Goal: Information Seeking & Learning: Learn about a topic

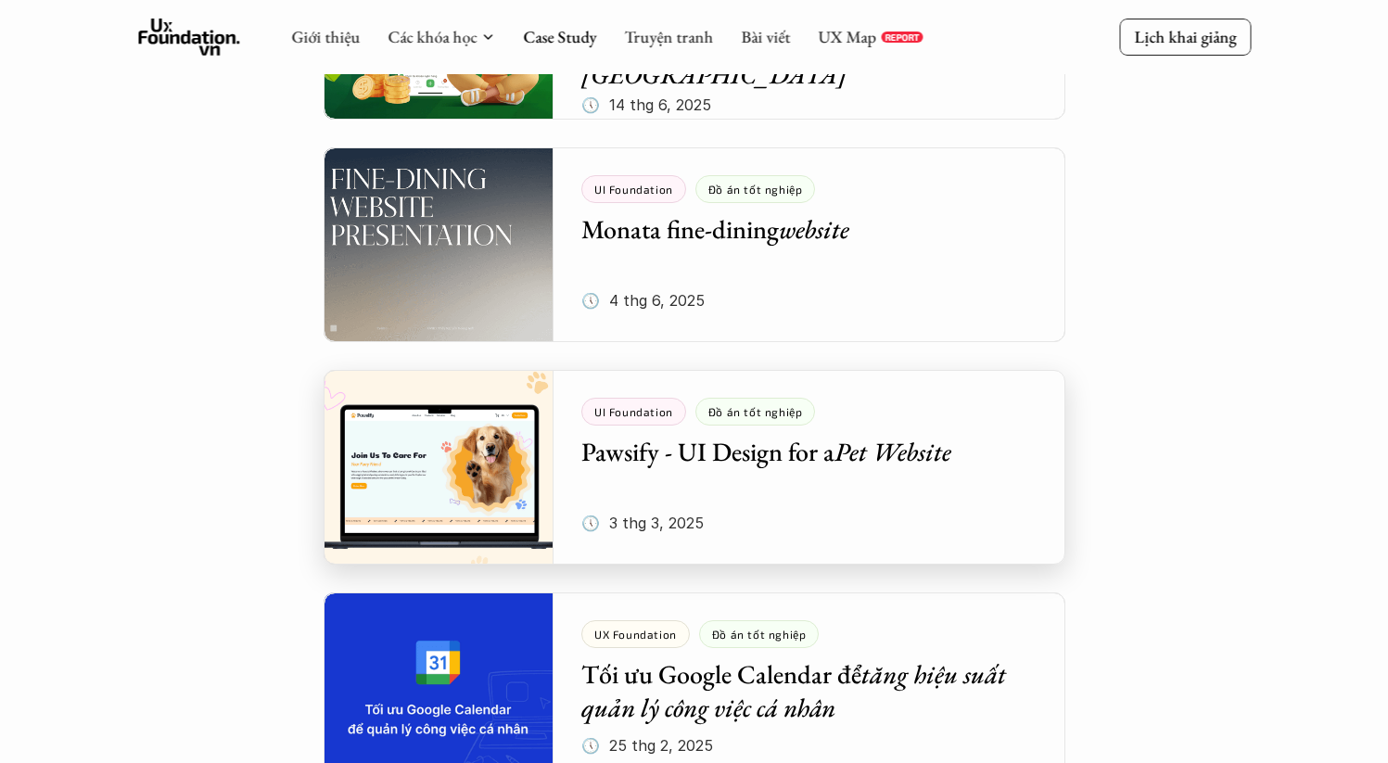
scroll to position [711, 0]
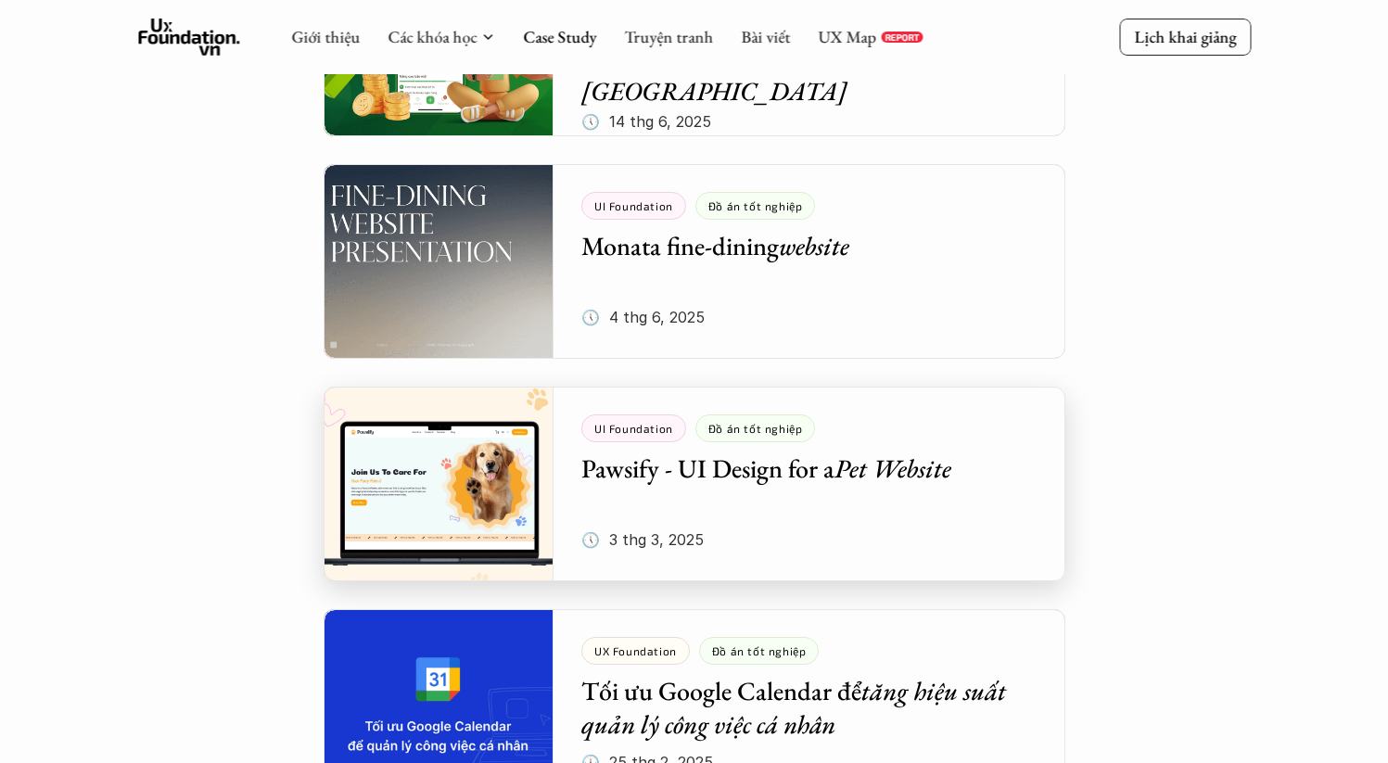
click at [512, 478] on div at bounding box center [693, 484] width 741 height 195
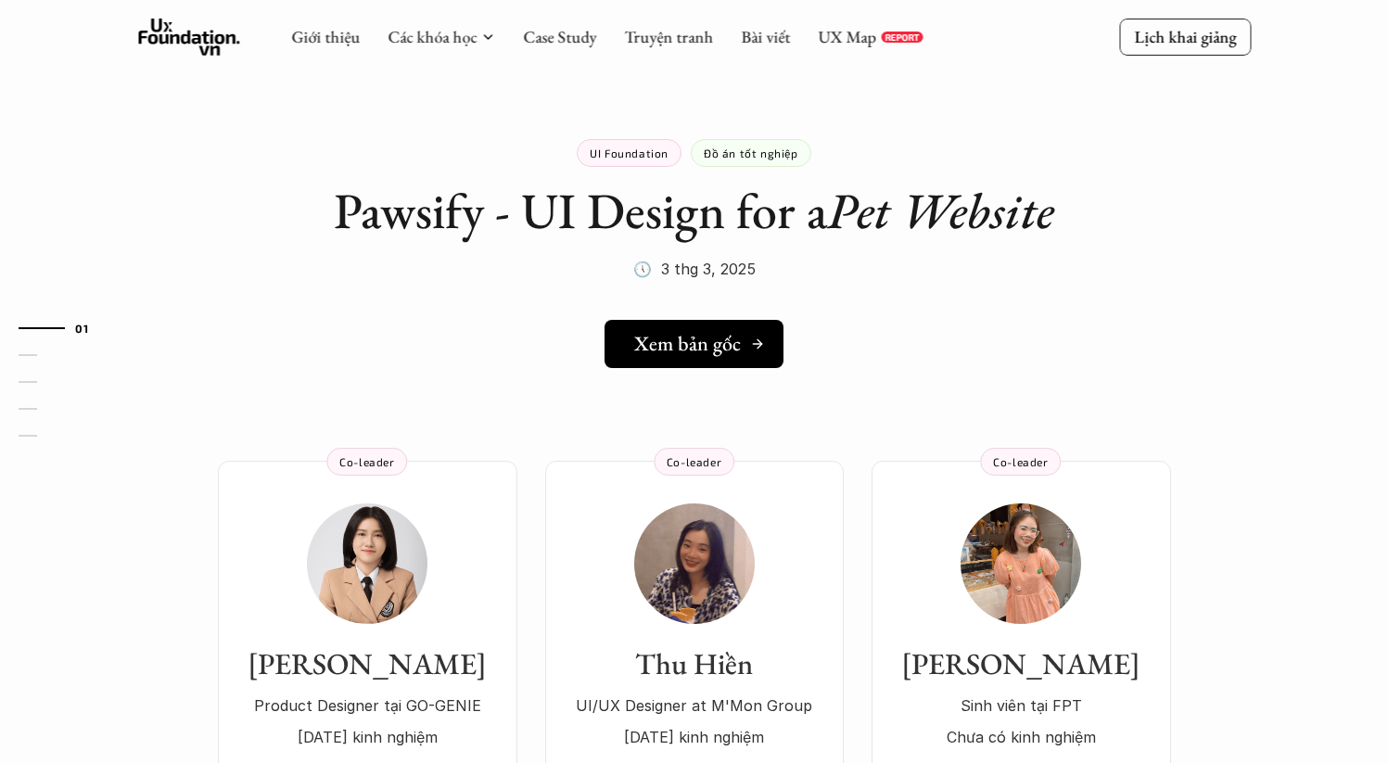
click at [685, 333] on h5 "Xem bản gốc" at bounding box center [687, 344] width 107 height 24
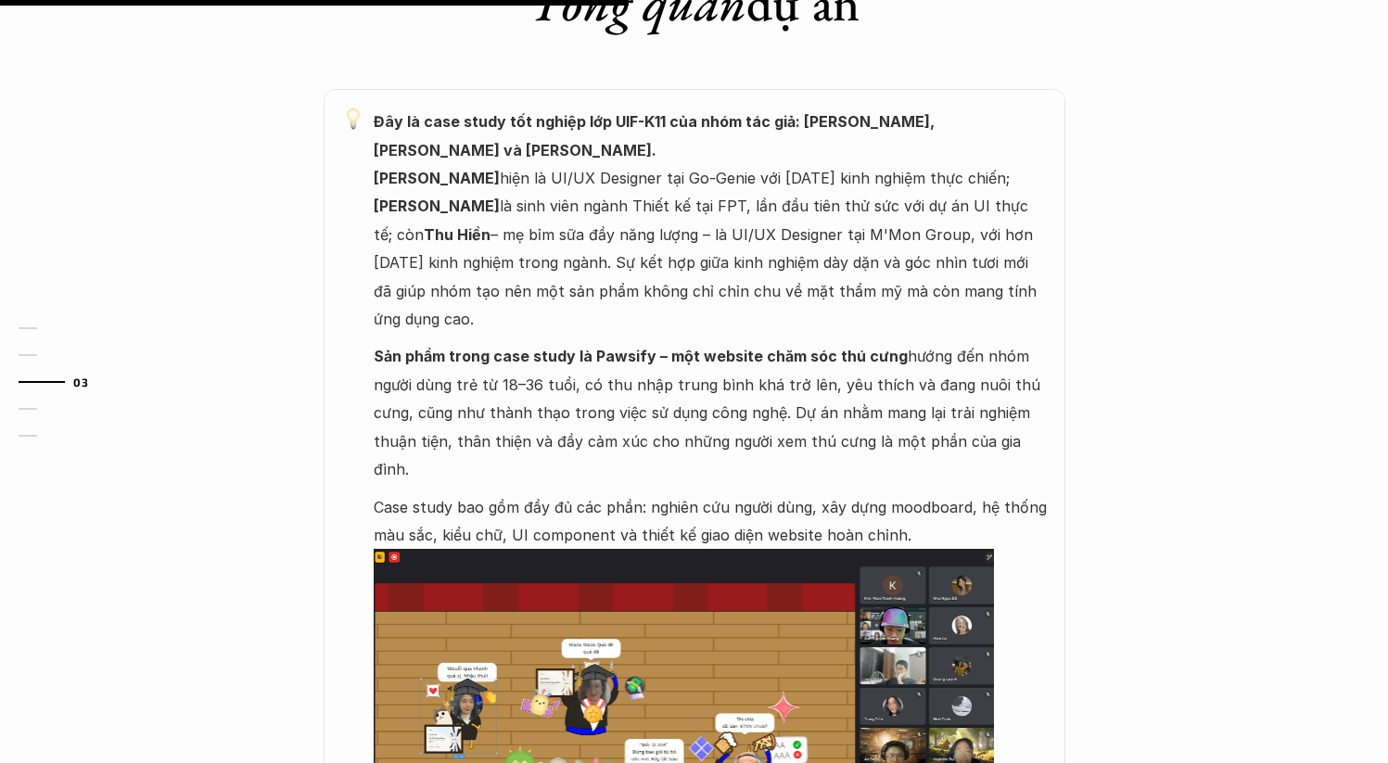
scroll to position [941, 0]
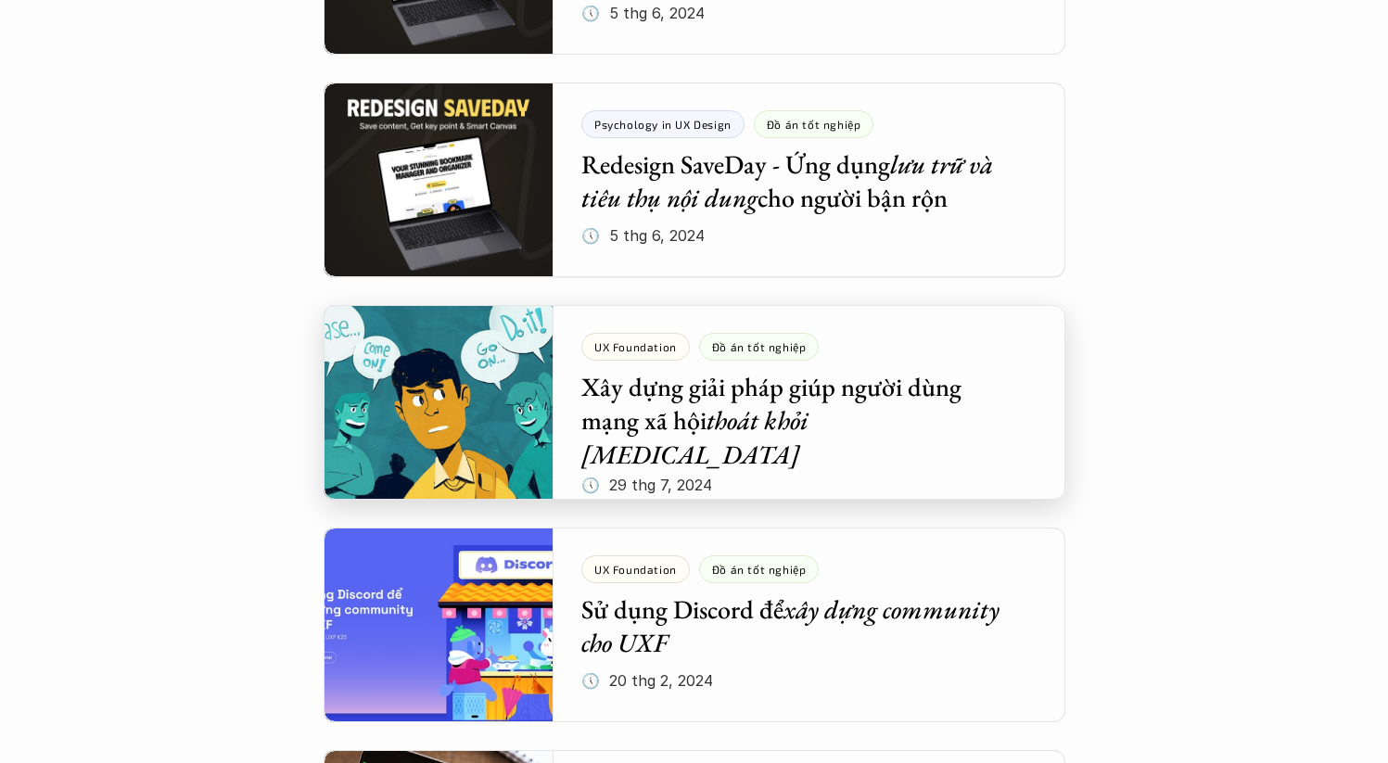
scroll to position [1936, 0]
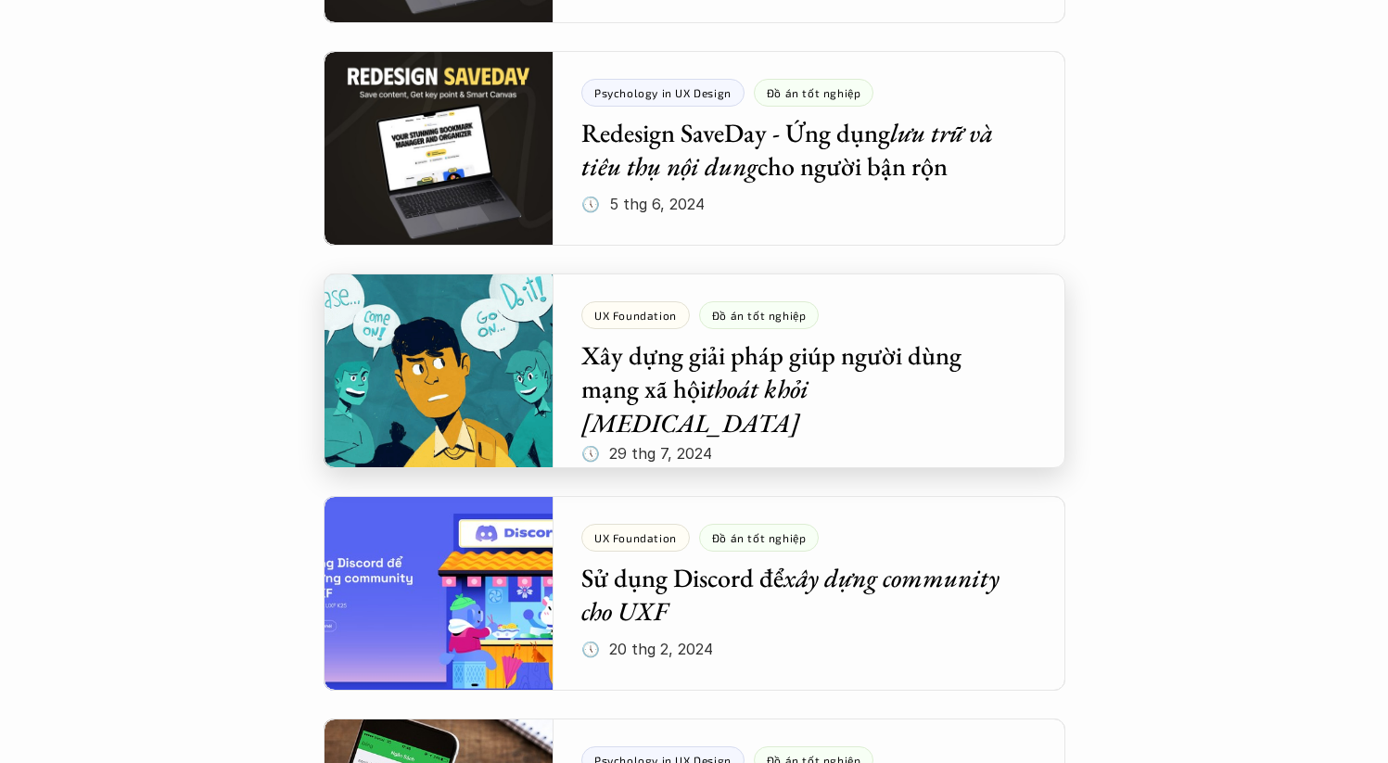
click at [903, 377] on div at bounding box center [693, 370] width 741 height 195
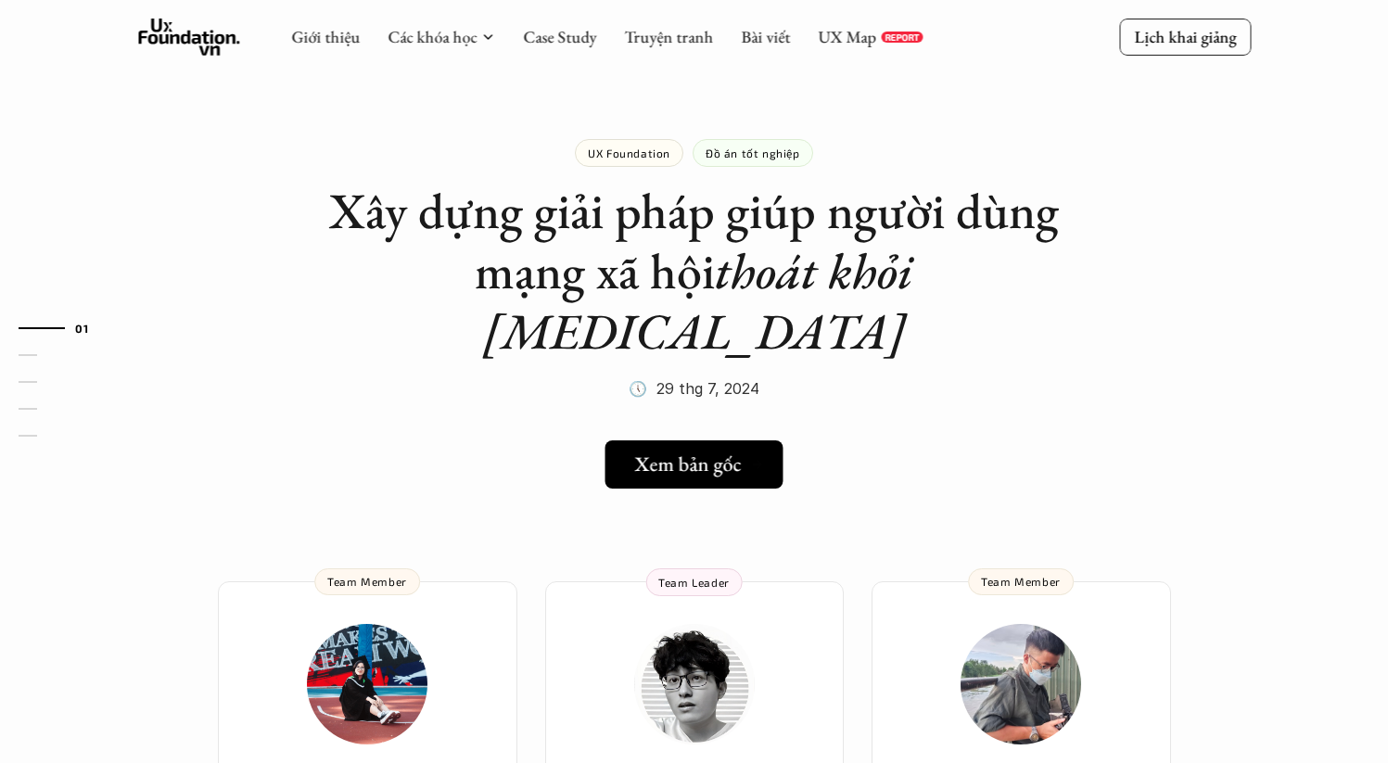
click at [676, 452] on h5 "Xem bản gốc" at bounding box center [688, 464] width 107 height 24
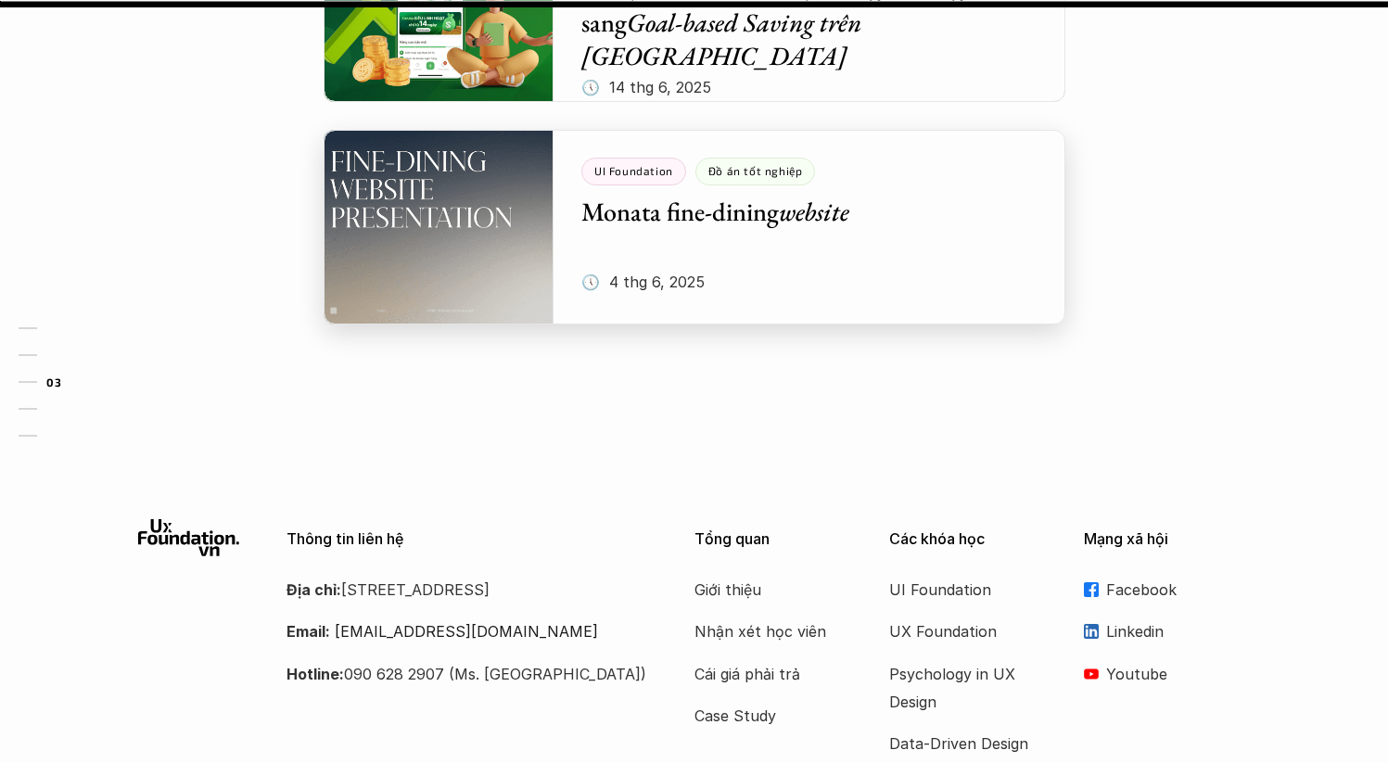
scroll to position [2462, 0]
